Goal: Navigation & Orientation: Find specific page/section

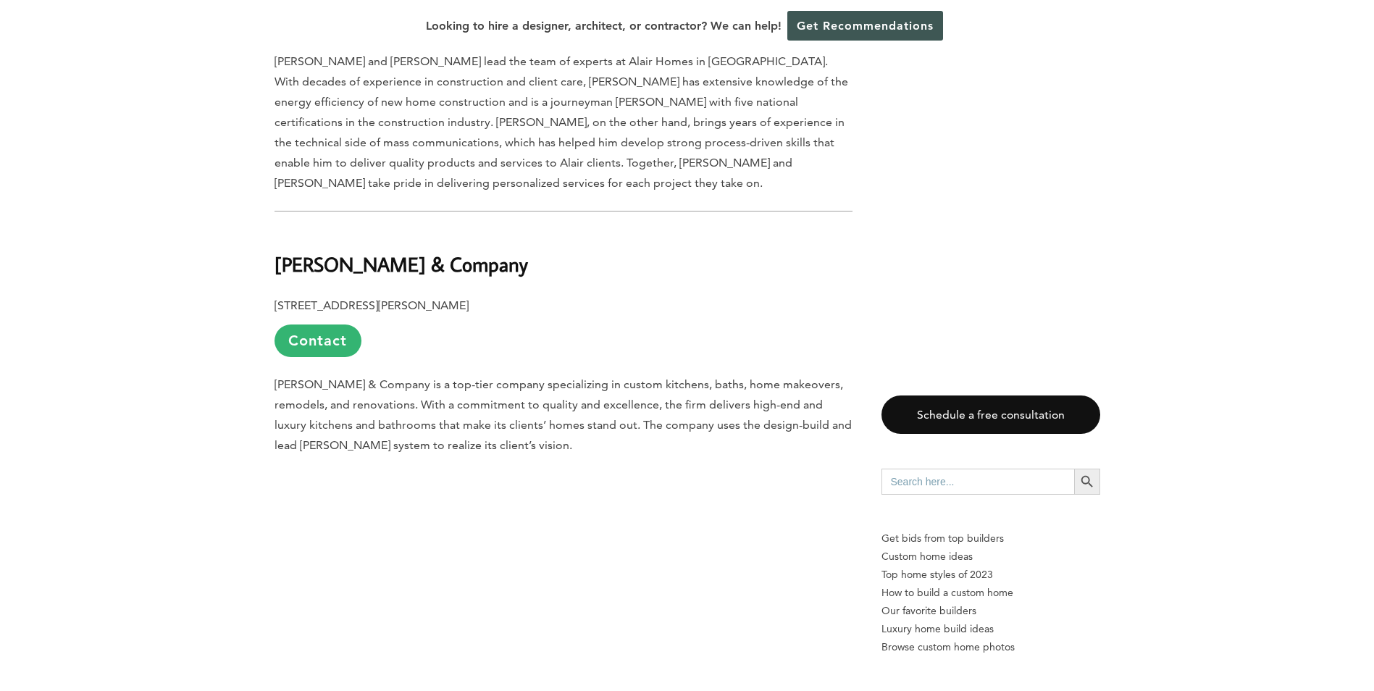
scroll to position [5420, 0]
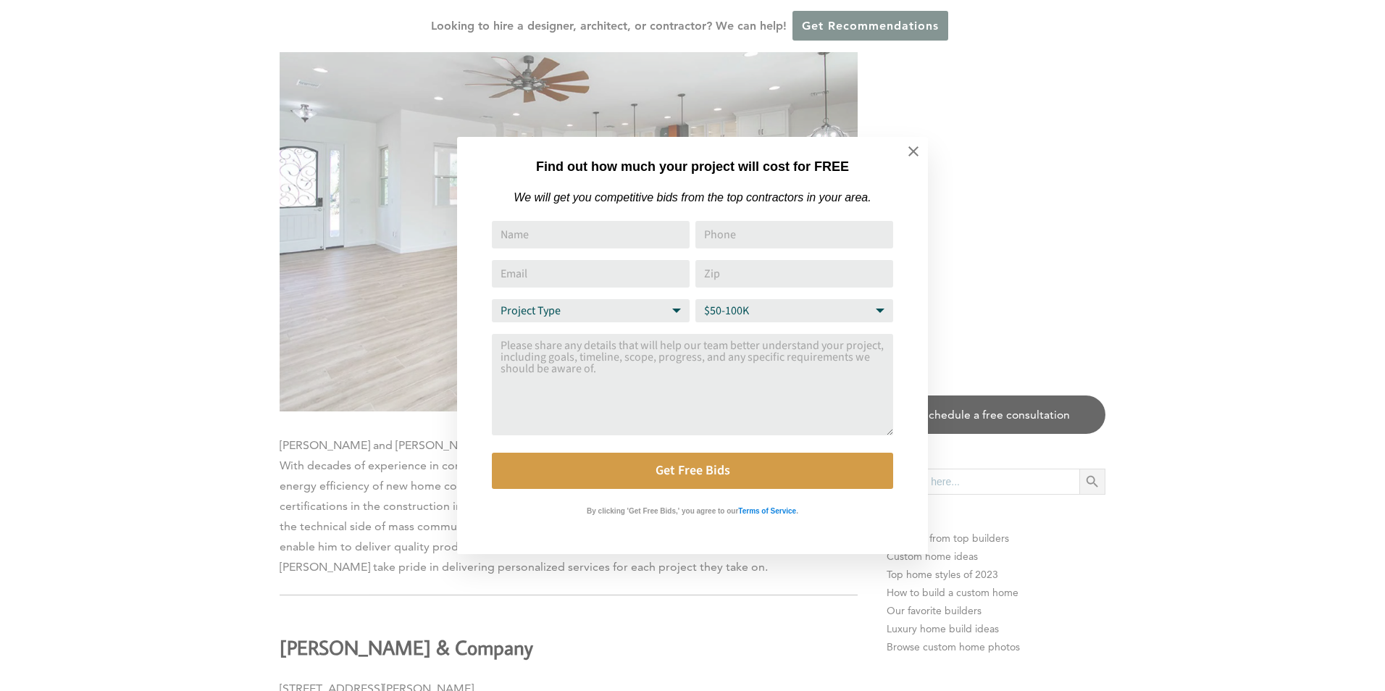
drag, startPoint x: 1377, startPoint y: 50, endPoint x: 1385, endPoint y: 351, distance: 300.8
click at [921, 153] on icon at bounding box center [914, 151] width 16 height 16
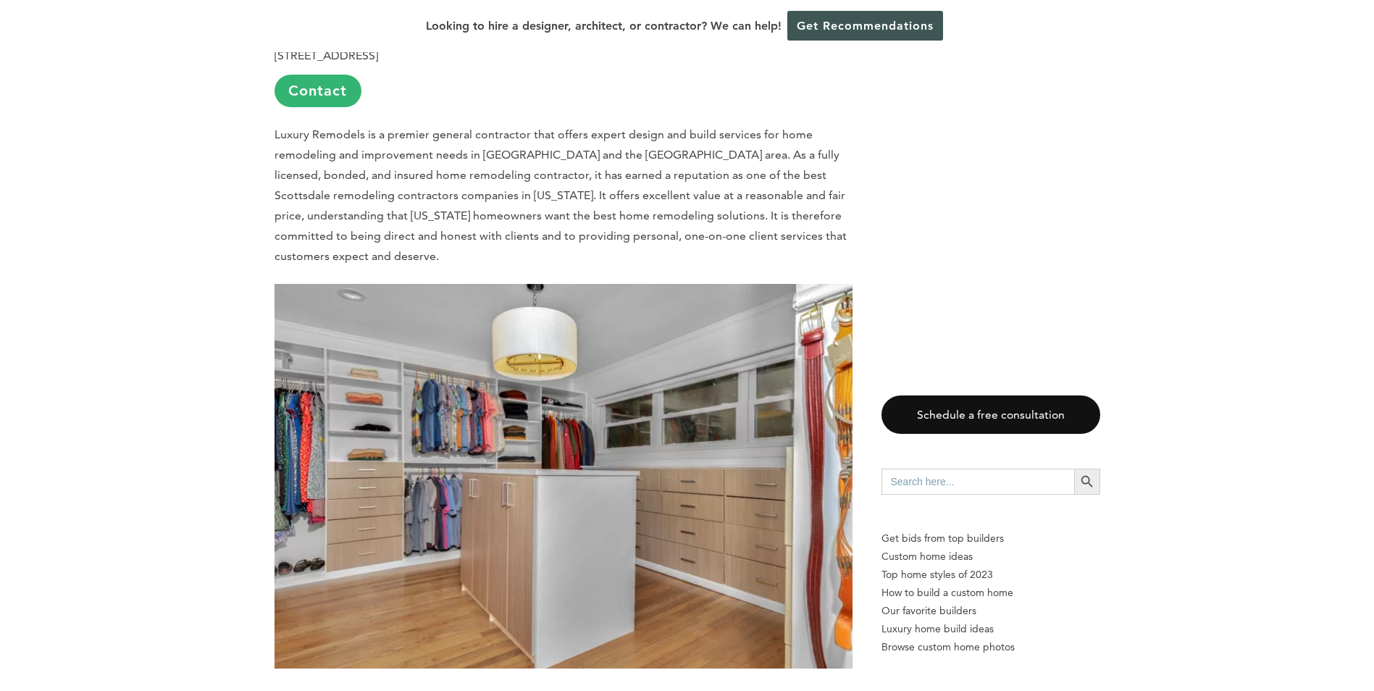
scroll to position [5131, 0]
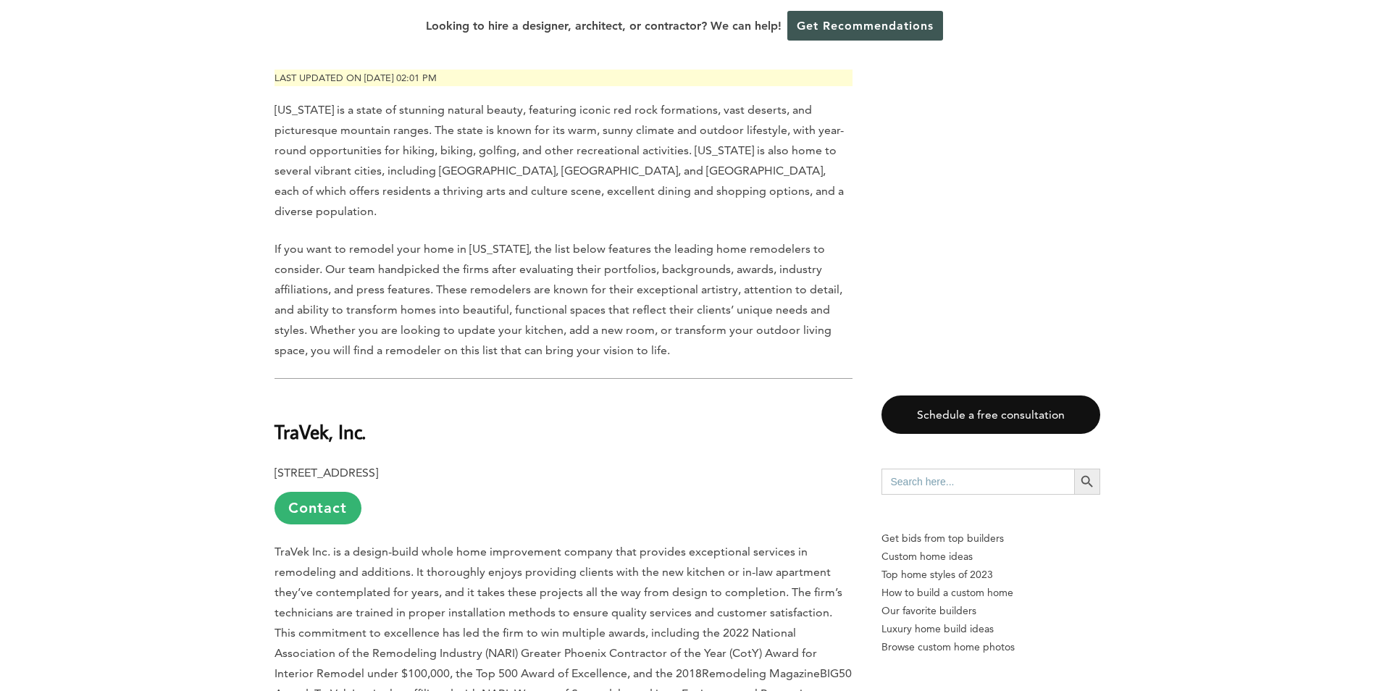
scroll to position [652, 0]
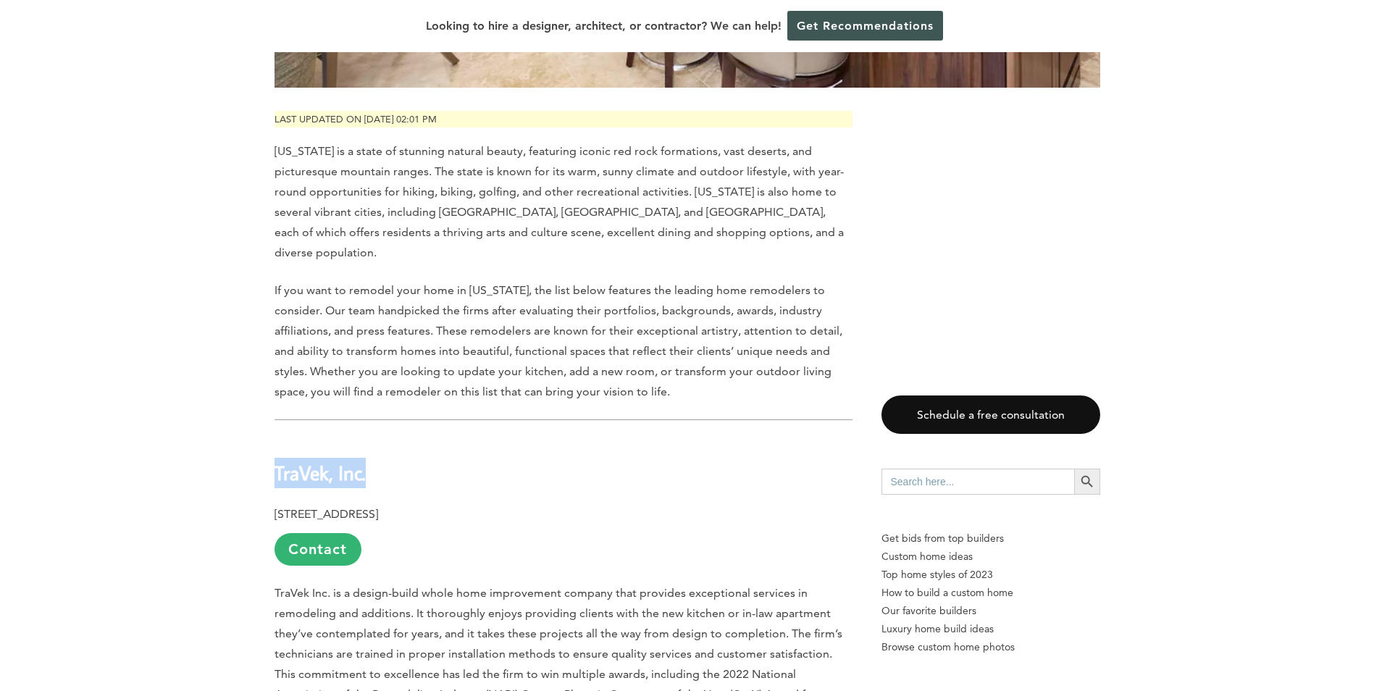
drag, startPoint x: 364, startPoint y: 454, endPoint x: 278, endPoint y: 451, distance: 86.3
click at [278, 451] on h2 "TraVek, Inc." at bounding box center [564, 463] width 578 height 50
drag, startPoint x: 278, startPoint y: 451, endPoint x: 300, endPoint y: 452, distance: 22.5
